Goal: Check status: Check status

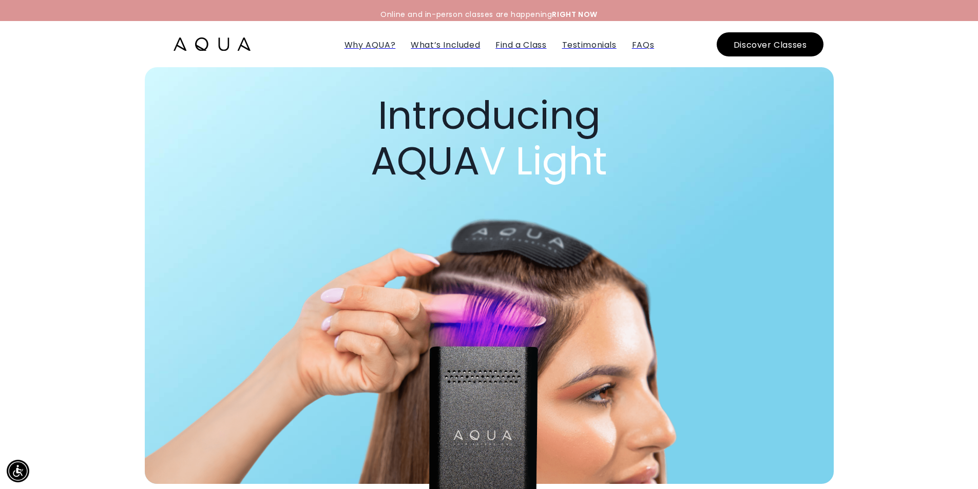
click at [223, 40] on img at bounding box center [211, 43] width 77 height 13
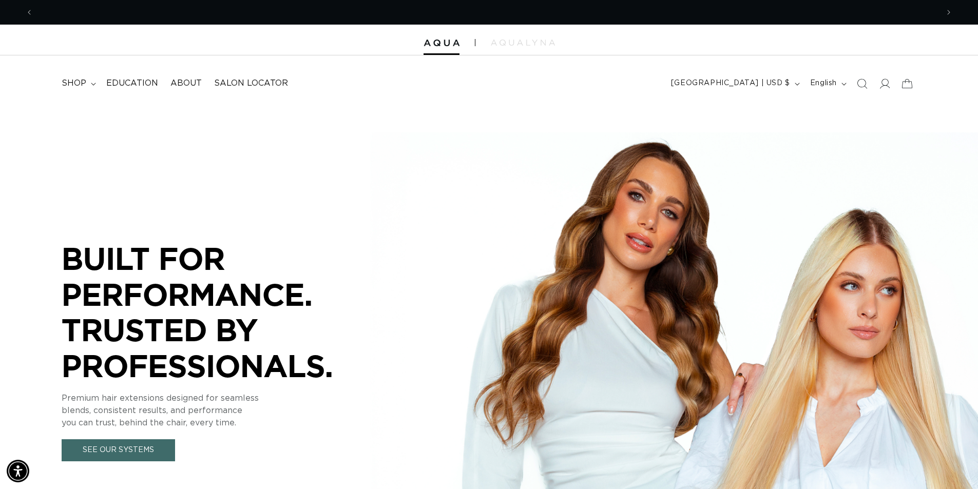
scroll to position [0, 905]
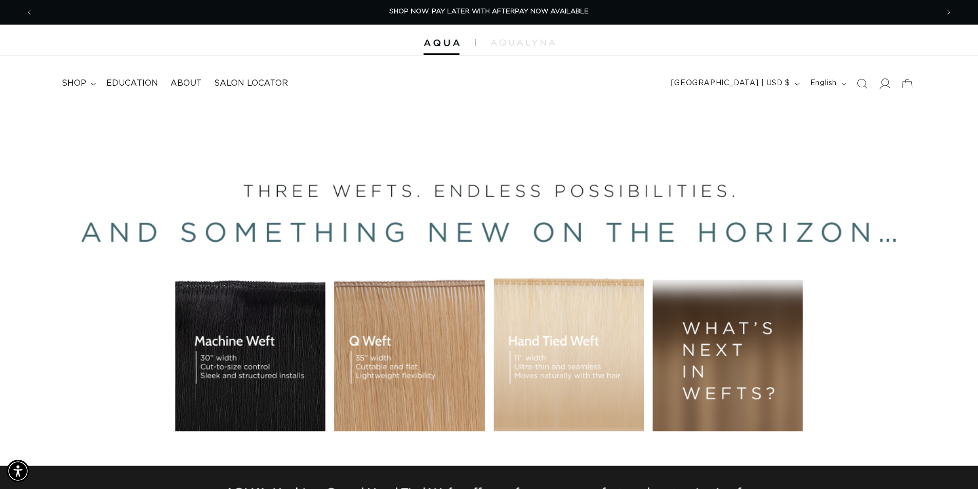
click at [884, 84] on icon at bounding box center [884, 83] width 11 height 11
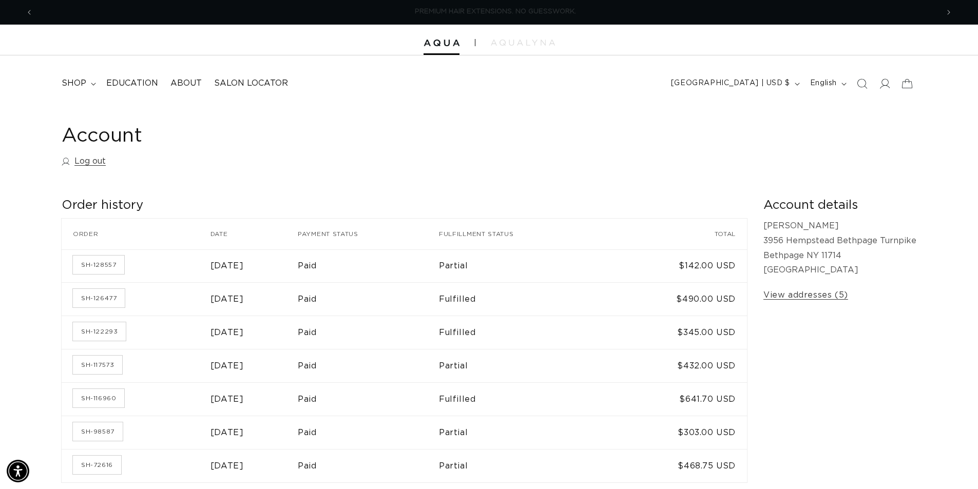
scroll to position [0, 905]
click at [697, 268] on td "$142.00 USD" at bounding box center [677, 265] width 139 height 33
click at [221, 269] on time "[DATE]" at bounding box center [226, 266] width 33 height 8
click at [101, 261] on link "SH-128557" at bounding box center [98, 265] width 51 height 18
